Goal: Navigation & Orientation: Find specific page/section

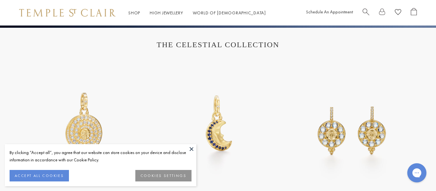
scroll to position [204, 0]
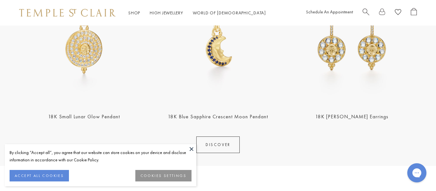
click at [190, 150] on button at bounding box center [192, 149] width 10 height 10
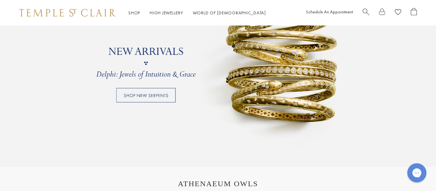
scroll to position [0, 0]
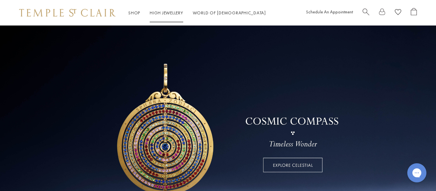
click at [171, 13] on link "High Jewellery High Jewellery" at bounding box center [166, 13] width 33 height 6
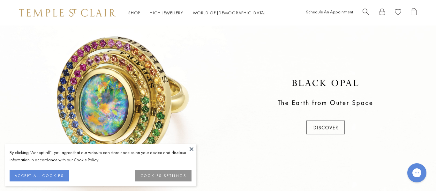
scroll to position [250, 0]
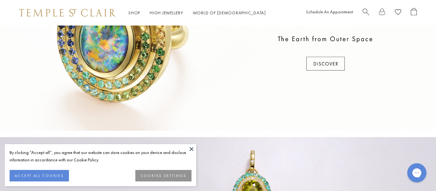
click at [190, 150] on button at bounding box center [192, 149] width 10 height 10
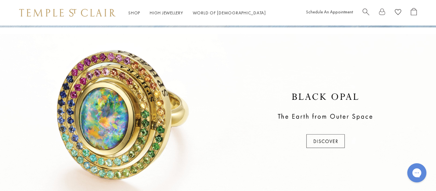
scroll to position [0, 0]
